Goal: Use online tool/utility: Utilize a website feature to perform a specific function

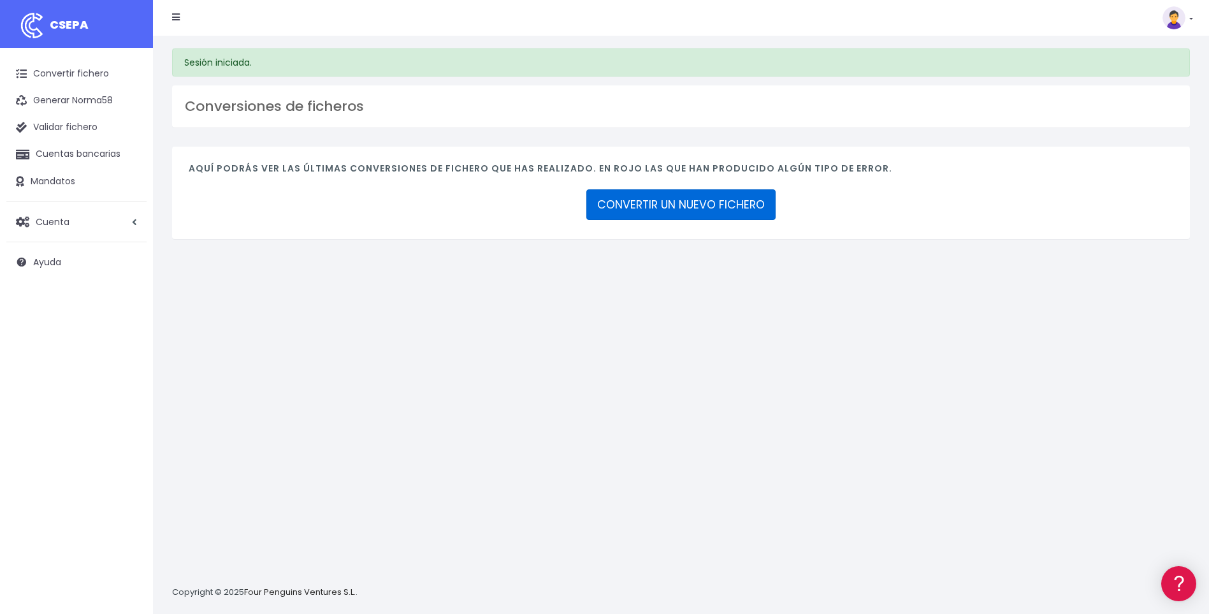
click at [734, 201] on link "CONVERTIR UN NUEVO FICHERO" at bounding box center [680, 204] width 189 height 31
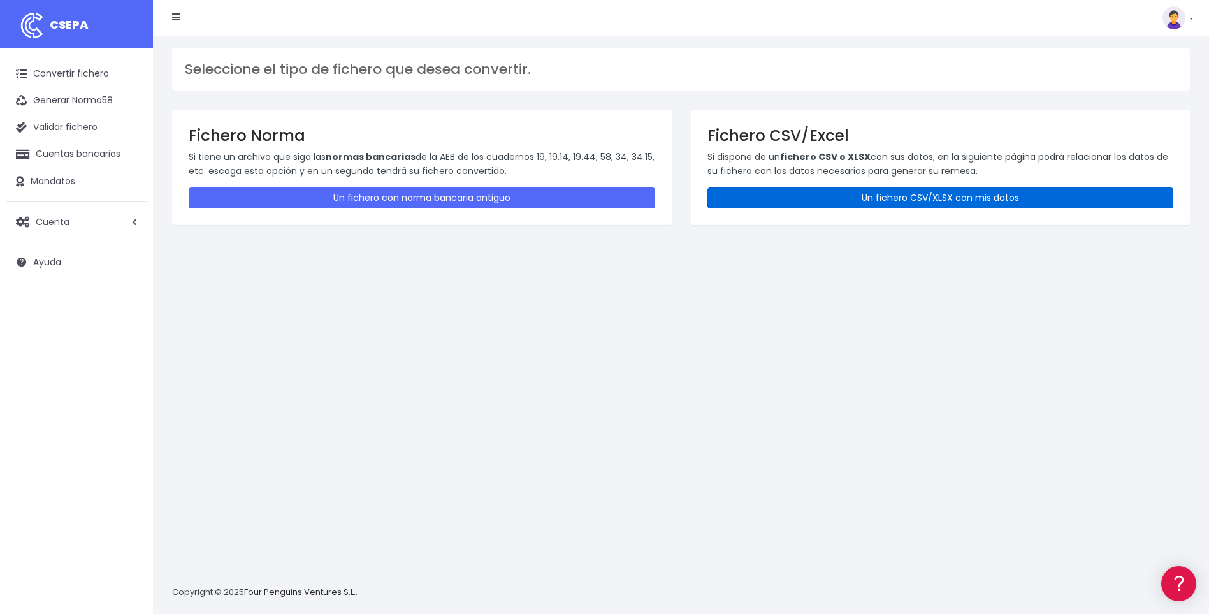
click at [764, 199] on link "Un fichero CSV/XLSX con mis datos" at bounding box center [940, 197] width 466 height 21
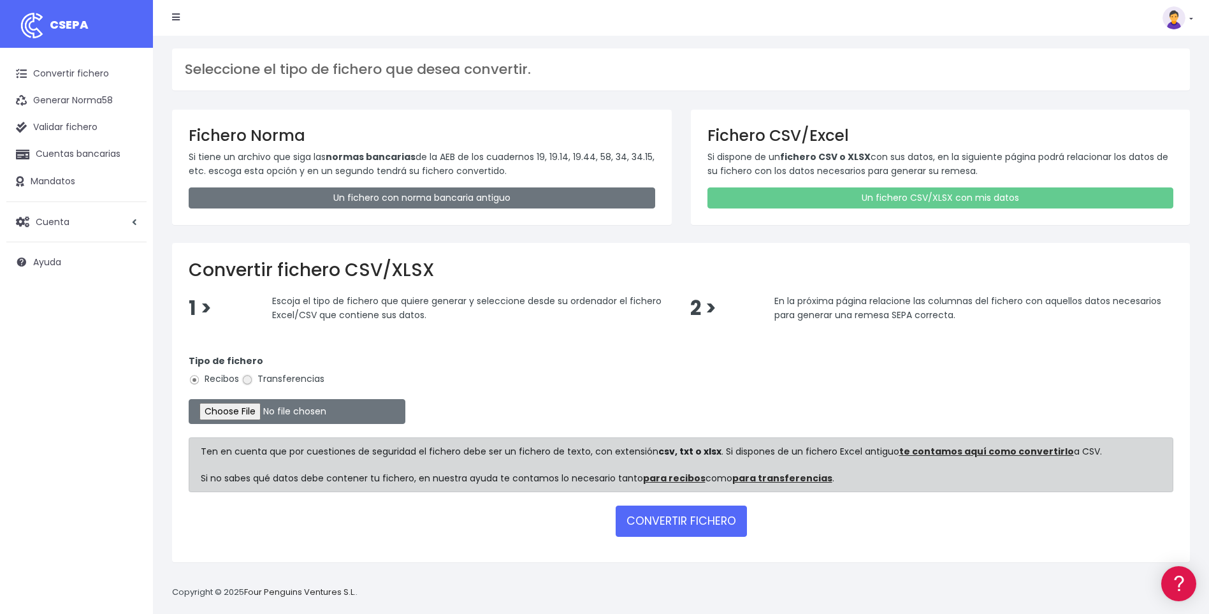
click at [251, 382] on input "Transferencias" at bounding box center [246, 379] width 11 height 11
radio input "true"
click at [250, 411] on input "file" at bounding box center [297, 411] width 217 height 25
type input "C:\fakepath\A22.csv"
click at [672, 522] on button "CONVERTIR FICHERO" at bounding box center [680, 520] width 131 height 31
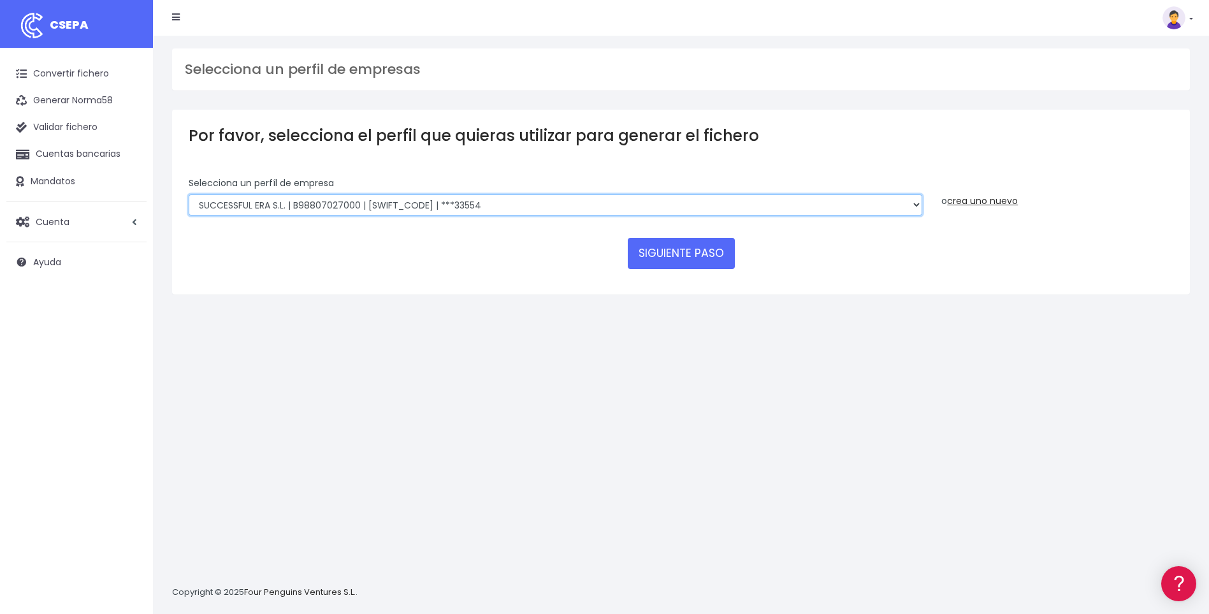
click at [915, 206] on select "SUCCESSFUL ERA S.L. | B98807027000 | BSABESBBXXX | ***33554 SERVICE FOR YOU S.L…" at bounding box center [555, 205] width 733 height 22
select select "2252"
click at [189, 194] on select "SUCCESSFUL ERA S.L. | B98807027000 | BSABESBBXXX | ***33554 SERVICE FOR YOU S.L…" at bounding box center [555, 205] width 733 height 22
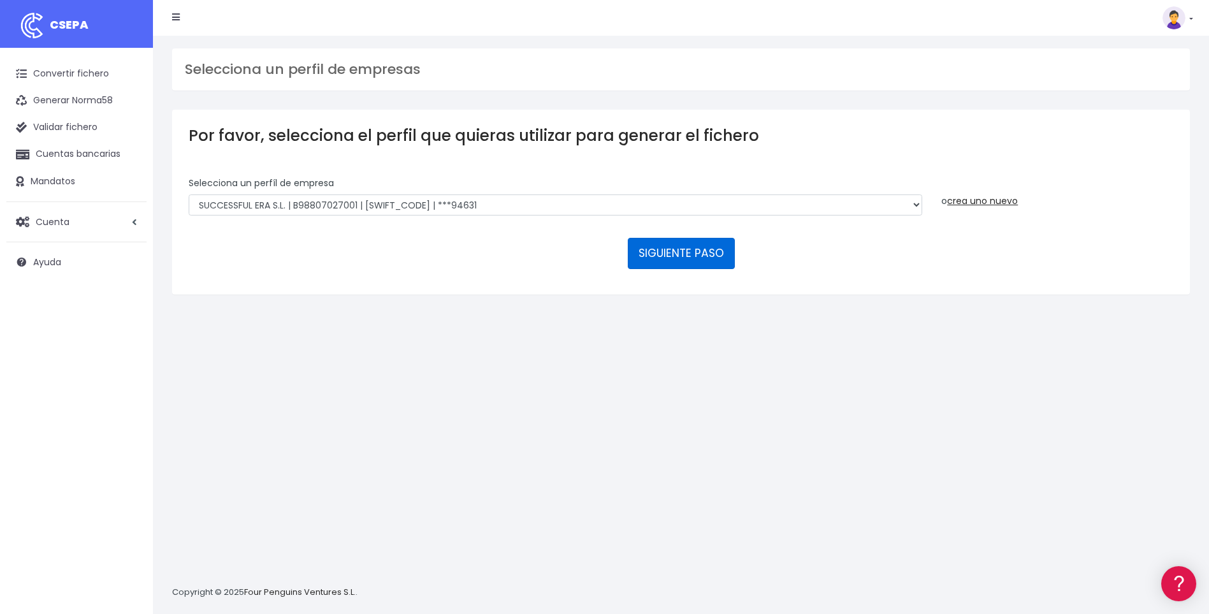
click at [697, 261] on button "SIGUIENTE PASO" at bounding box center [681, 253] width 107 height 31
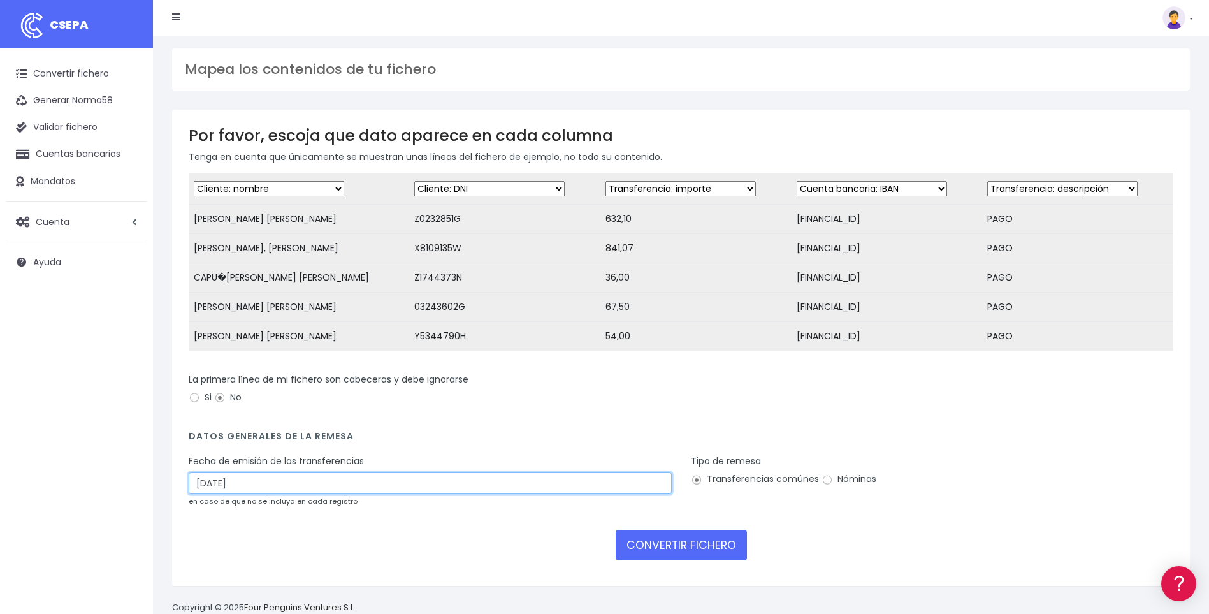
click at [204, 494] on input "14/08/2025" at bounding box center [430, 483] width 483 height 22
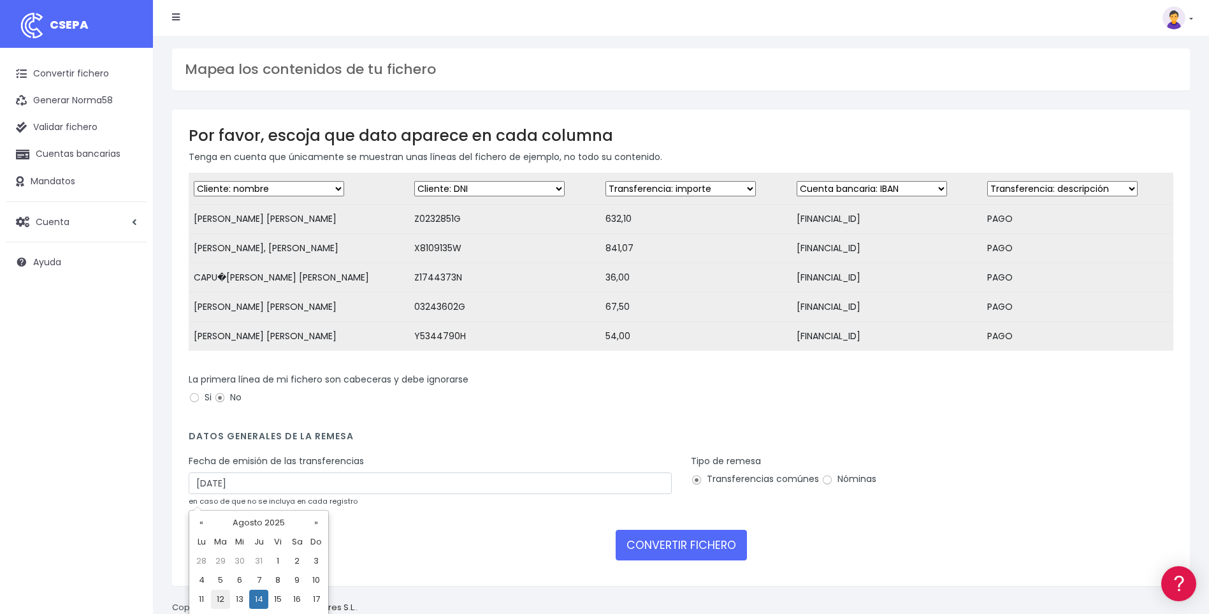
click at [221, 598] on td "12" at bounding box center [220, 598] width 19 height 19
type input "12/08/2025"
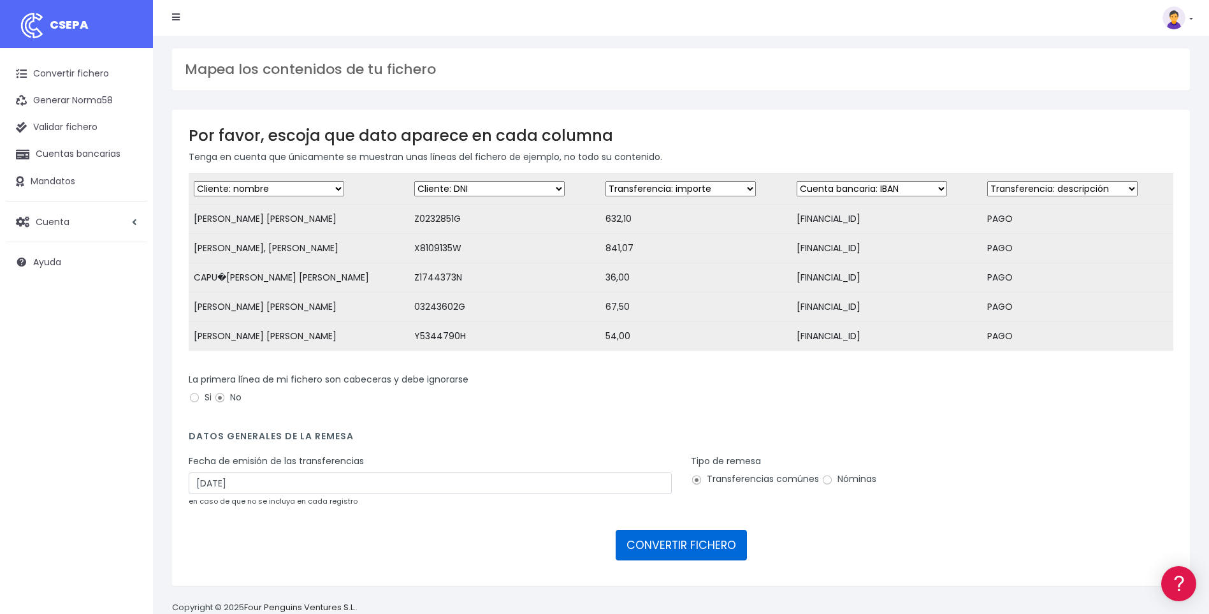
click at [674, 557] on button "CONVERTIR FICHERO" at bounding box center [680, 544] width 131 height 31
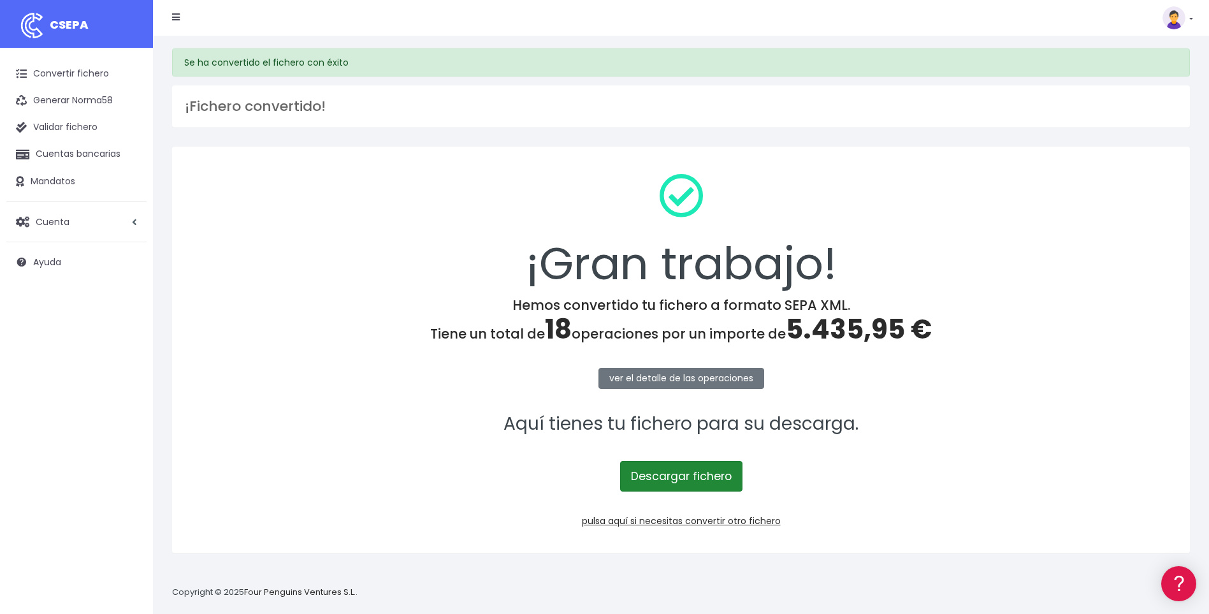
click at [684, 480] on link "Descargar fichero" at bounding box center [681, 476] width 122 height 31
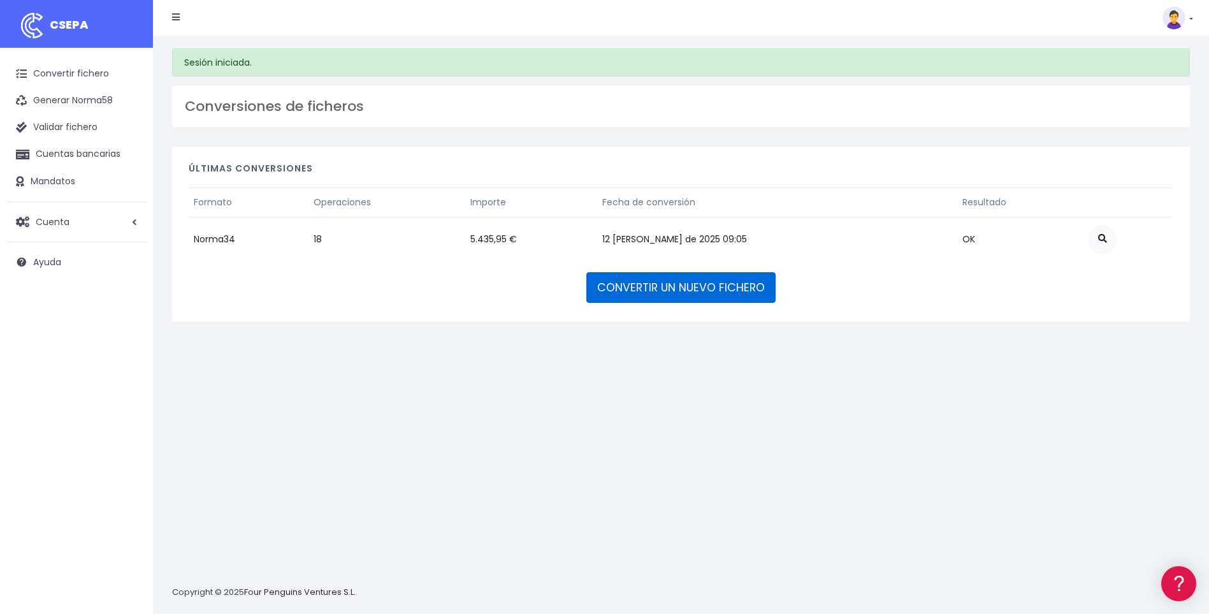
click at [709, 294] on link "CONVERTIR UN NUEVO FICHERO" at bounding box center [680, 287] width 189 height 31
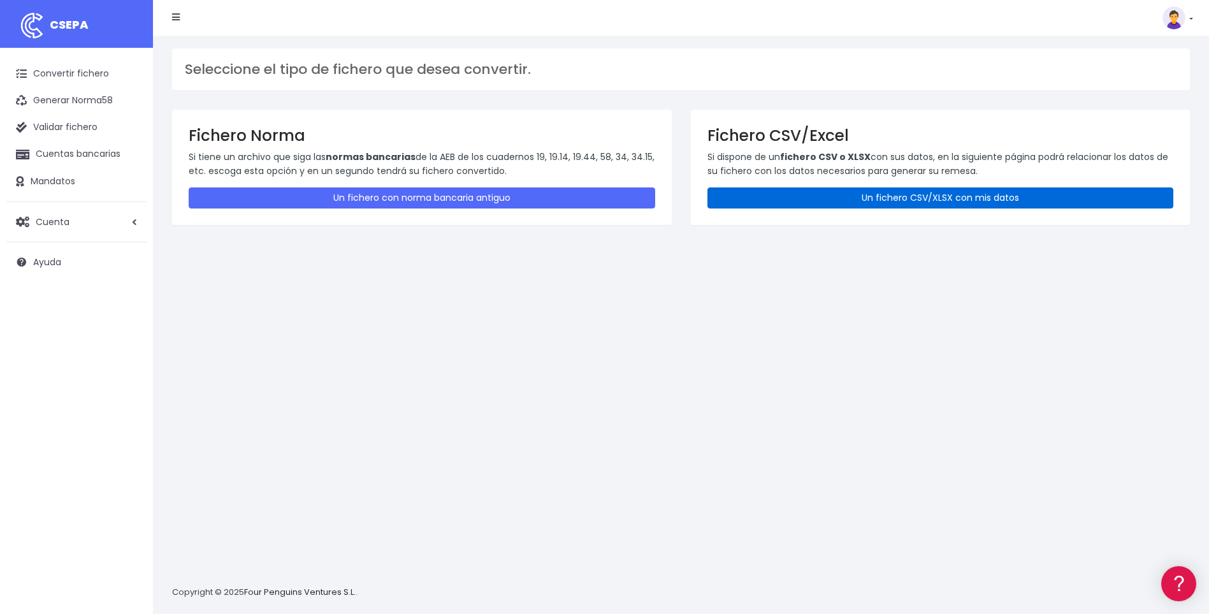
click at [839, 196] on link "Un fichero CSV/XLSX con mis datos" at bounding box center [940, 197] width 466 height 21
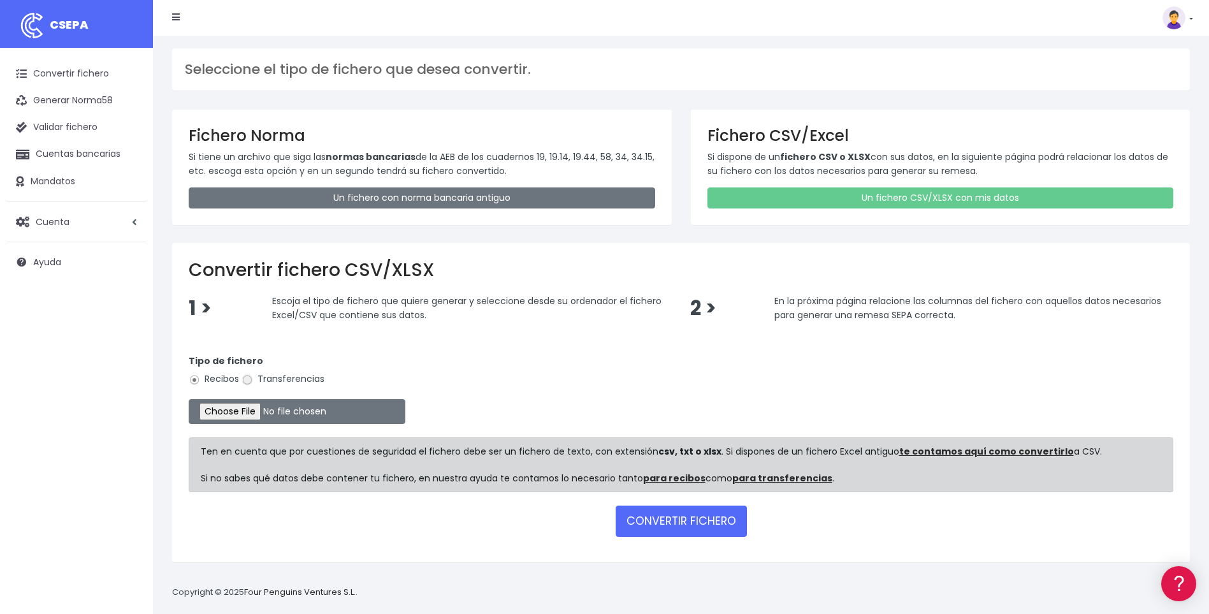
click at [243, 377] on input "Transferencias" at bounding box center [246, 379] width 11 height 11
radio input "true"
click at [252, 410] on input "file" at bounding box center [297, 411] width 217 height 25
type input "C:\fakepath\A23.csv"
click at [682, 520] on button "CONVERTIR FICHERO" at bounding box center [680, 520] width 131 height 31
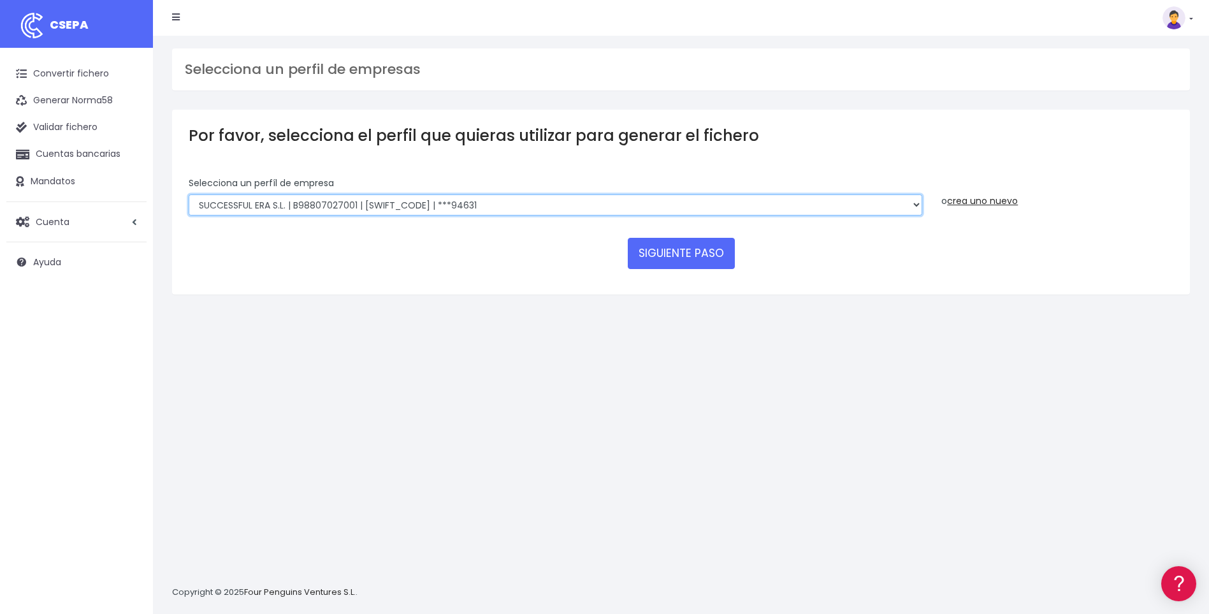
click at [915, 208] on select "SUCCESSFUL ERA S.L. | B98807027000 | BSABESBBXXX | ***33554 SERVICE FOR YOU S.L…" at bounding box center [555, 205] width 733 height 22
select select "2585"
click at [189, 194] on select "SUCCESSFUL ERA S.L. | B98807027000 | BSABESBBXXX | ***33554 SERVICE FOR YOU S.L…" at bounding box center [555, 205] width 733 height 22
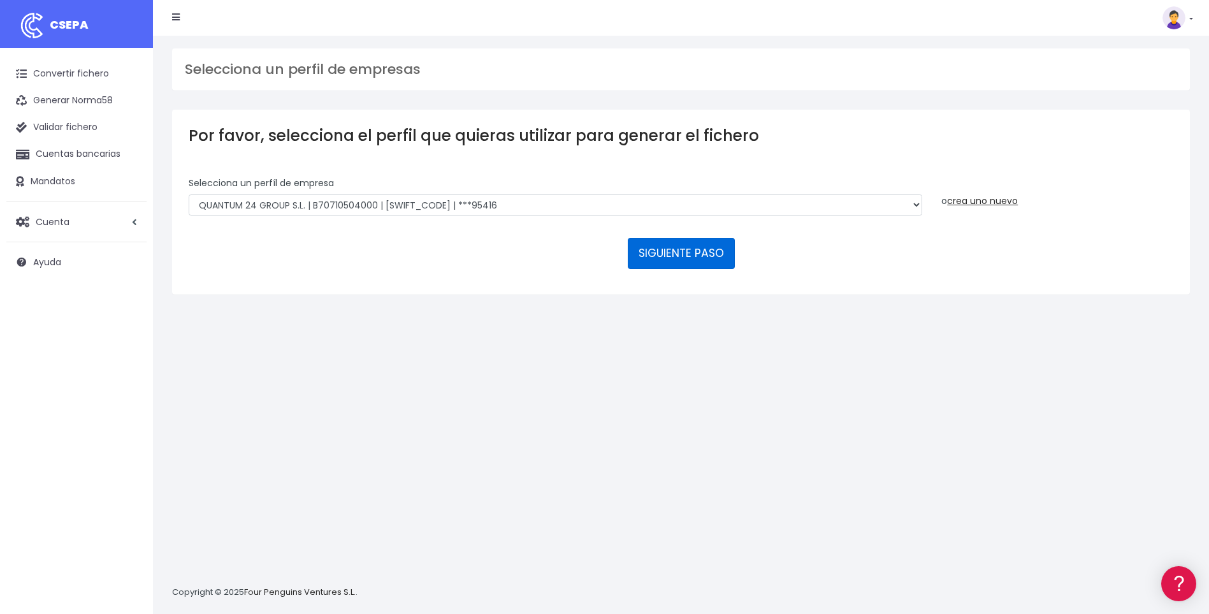
click at [680, 253] on button "SIGUIENTE PASO" at bounding box center [681, 253] width 107 height 31
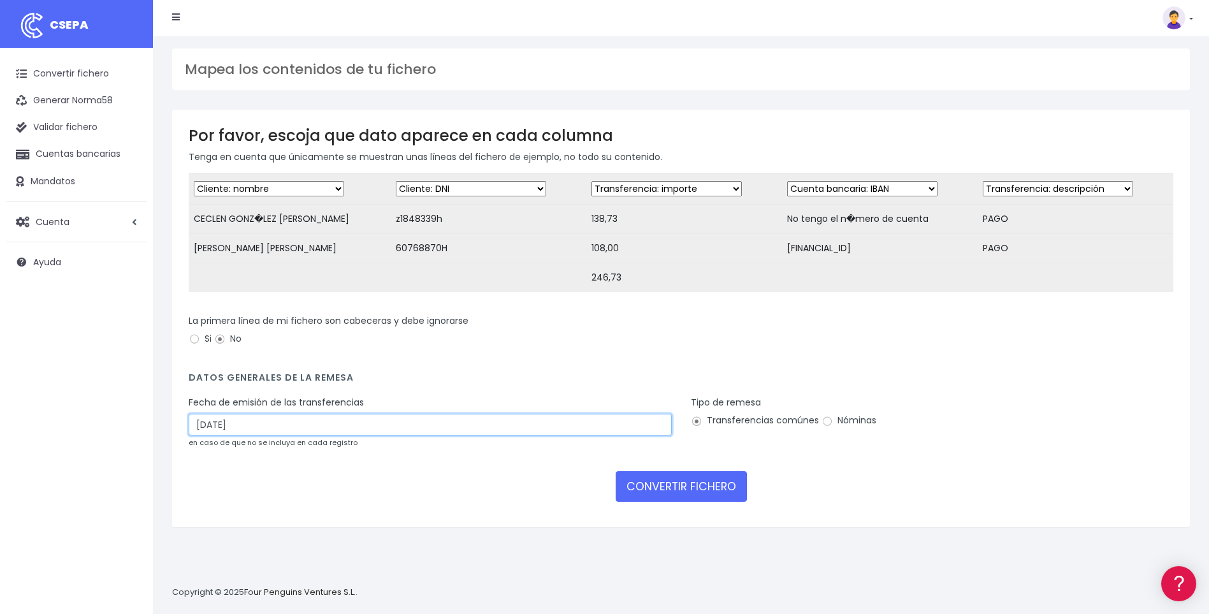
click at [203, 435] on input "[DATE]" at bounding box center [430, 424] width 483 height 22
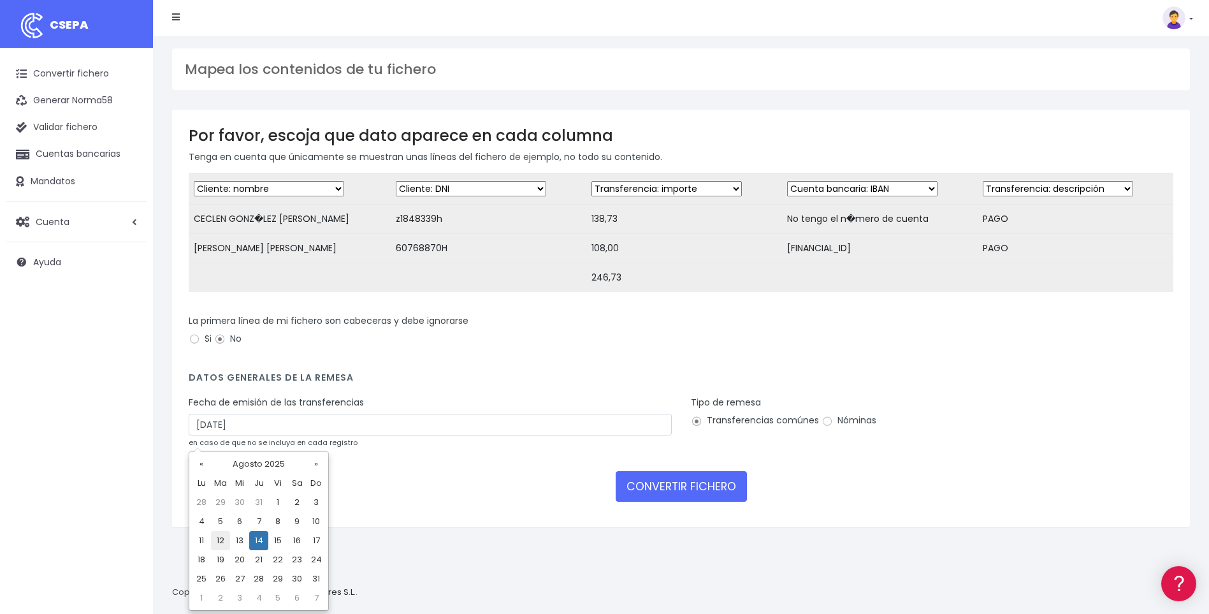
click at [224, 542] on td "12" at bounding box center [220, 540] width 19 height 19
type input "[DATE]"
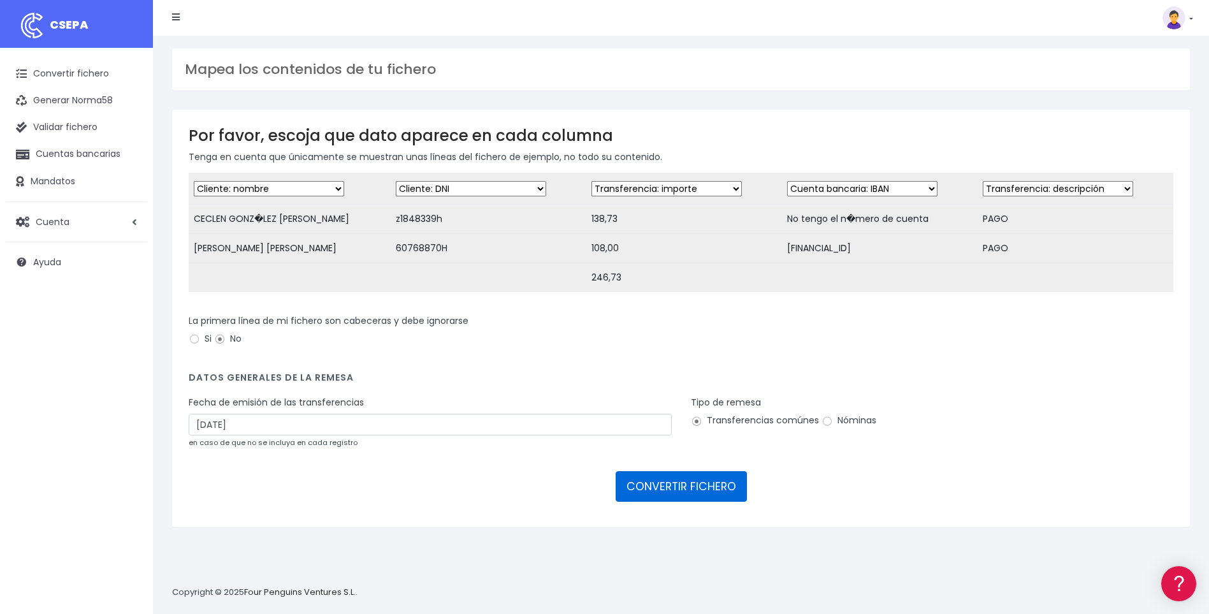
click at [654, 494] on button "CONVERTIR FICHERO" at bounding box center [680, 486] width 131 height 31
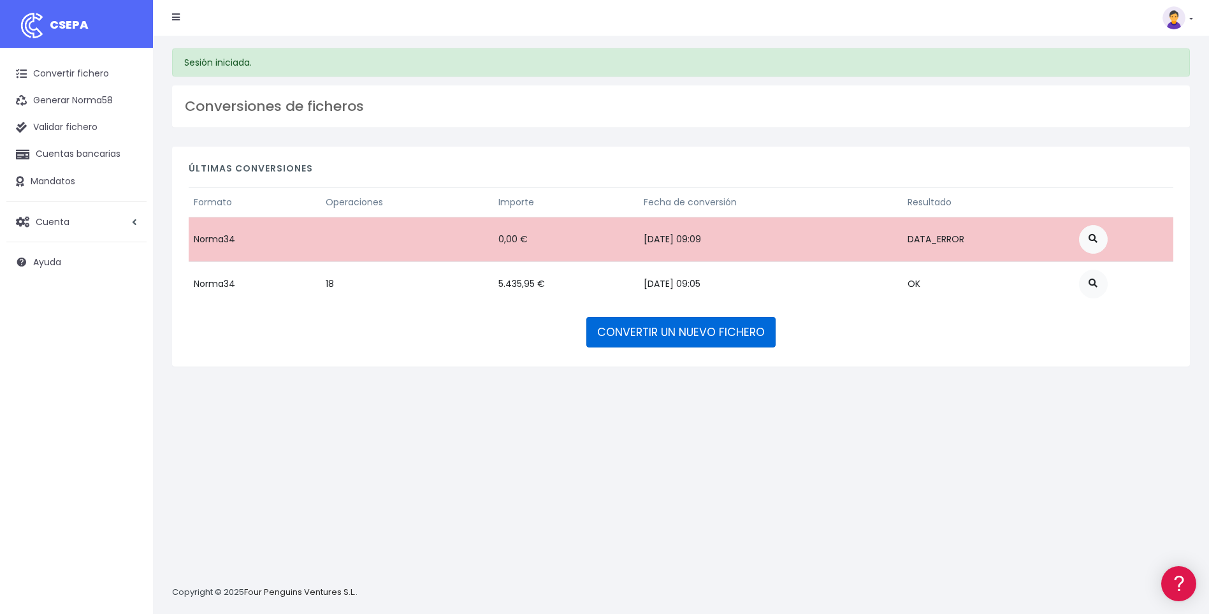
click at [680, 333] on link "CONVERTIR UN NUEVO FICHERO" at bounding box center [680, 332] width 189 height 31
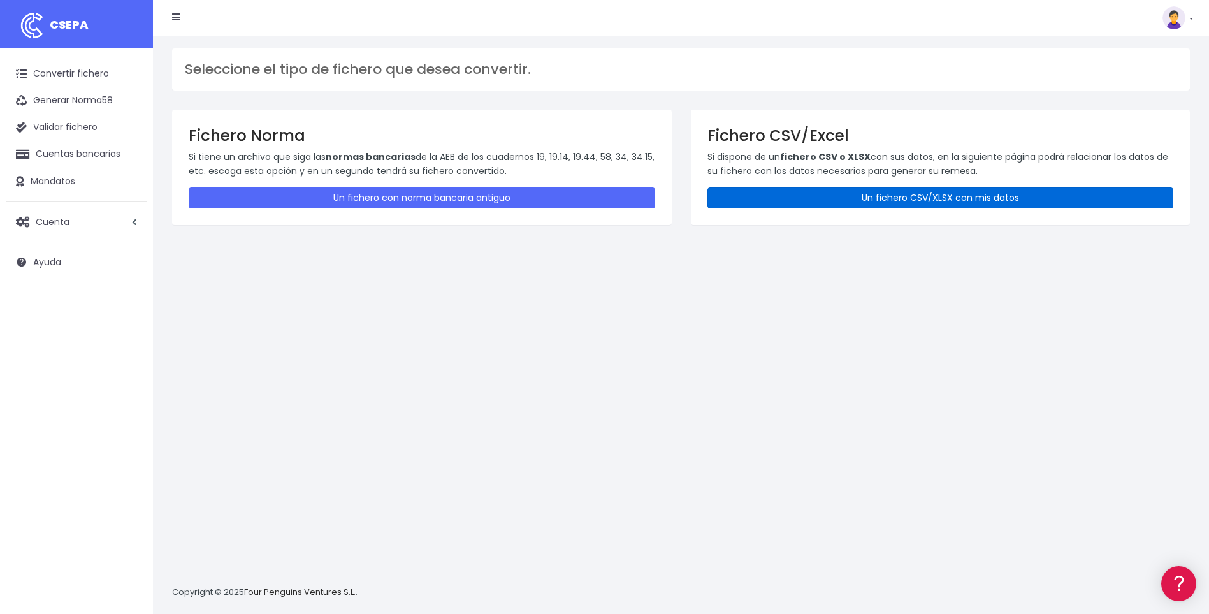
click at [876, 201] on link "Un fichero CSV/XLSX con mis datos" at bounding box center [940, 197] width 466 height 21
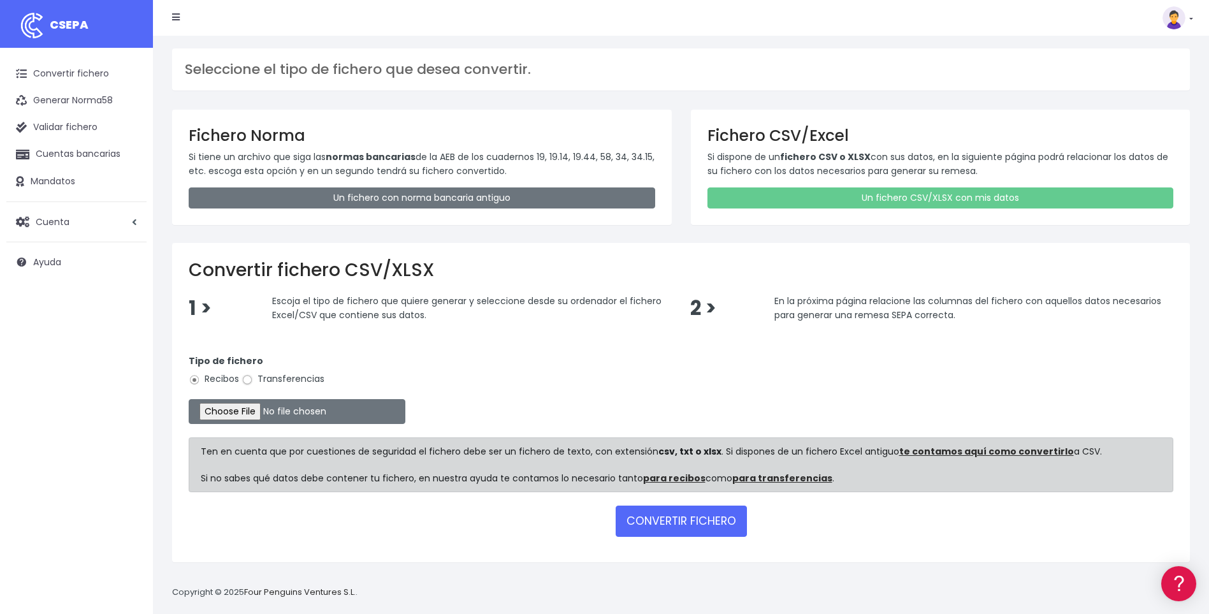
click at [244, 377] on input "Transferencias" at bounding box center [246, 379] width 11 height 11
radio input "true"
click at [250, 412] on input "file" at bounding box center [297, 411] width 217 height 25
type input "C:\fakepath\A23.csv"
click at [687, 520] on button "CONVERTIR FICHERO" at bounding box center [680, 520] width 131 height 31
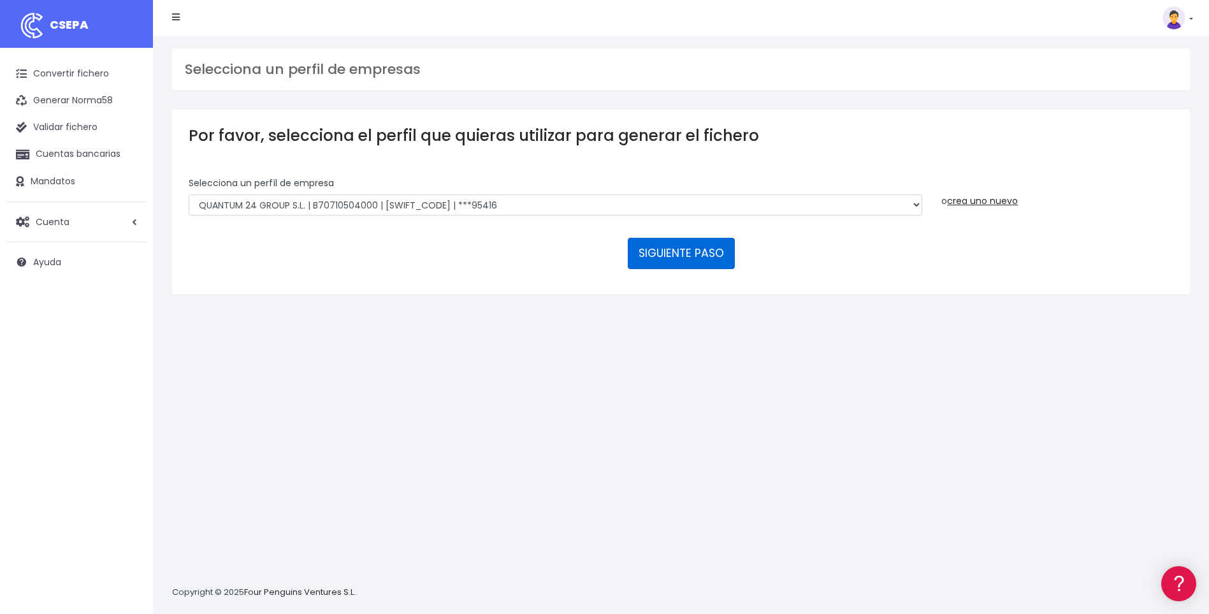
click at [671, 254] on button "SIGUIENTE PASO" at bounding box center [681, 253] width 107 height 31
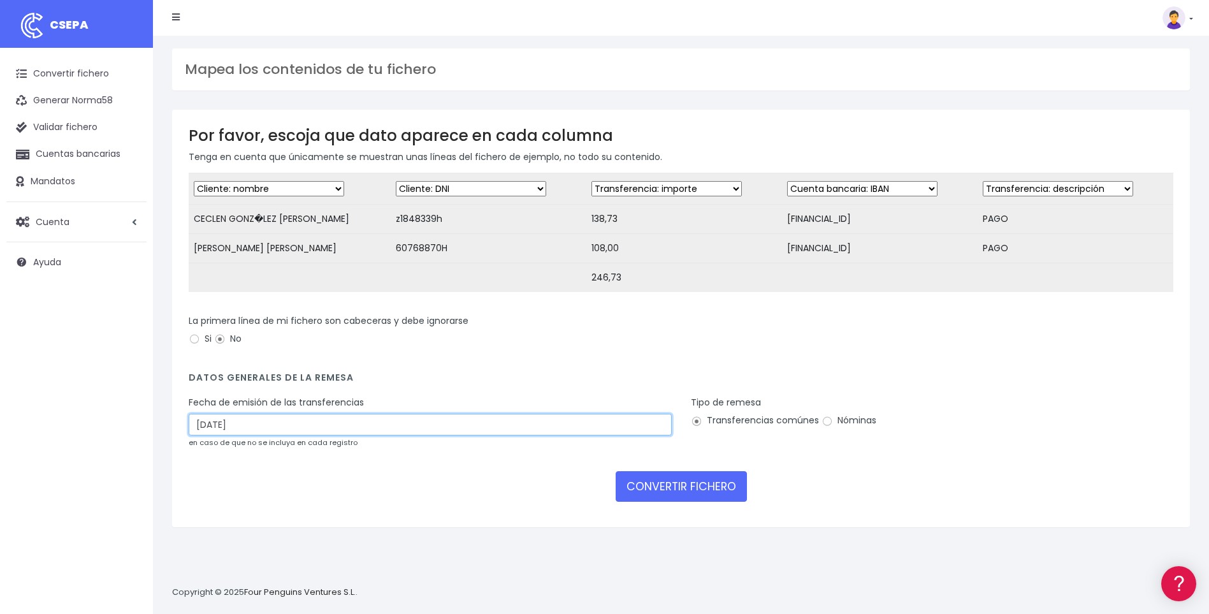
click at [199, 433] on input "[DATE]" at bounding box center [430, 424] width 483 height 22
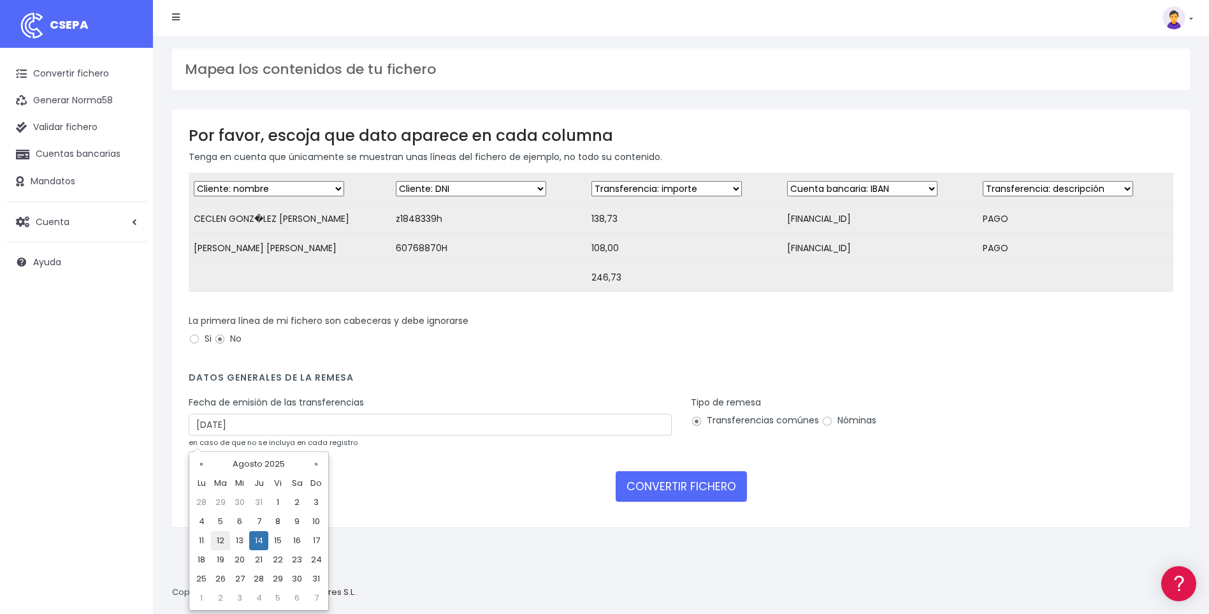
click at [220, 543] on td "12" at bounding box center [220, 540] width 19 height 19
type input "12/08/2025"
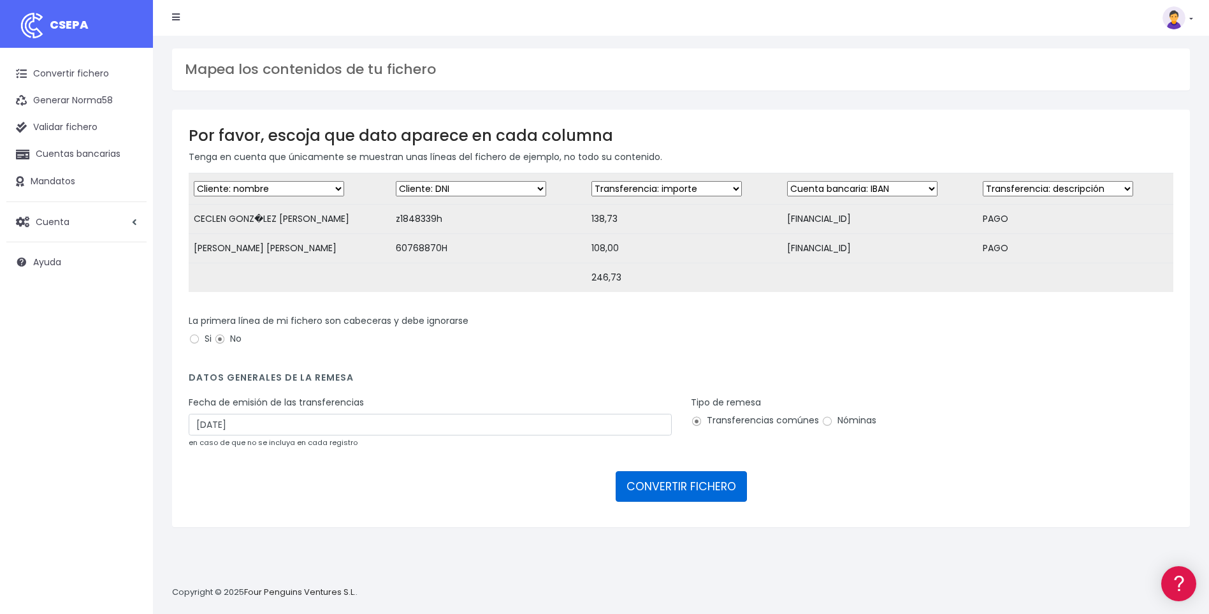
click at [675, 498] on button "CONVERTIR FICHERO" at bounding box center [680, 486] width 131 height 31
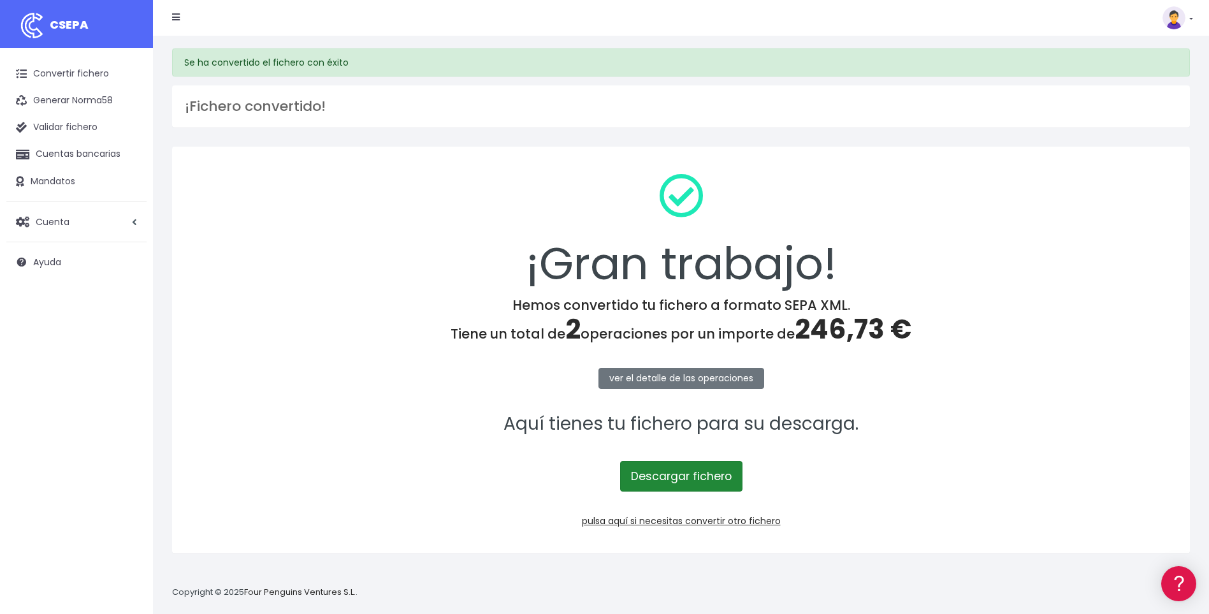
click at [674, 476] on link "Descargar fichero" at bounding box center [681, 476] width 122 height 31
